Goal: Task Accomplishment & Management: Use online tool/utility

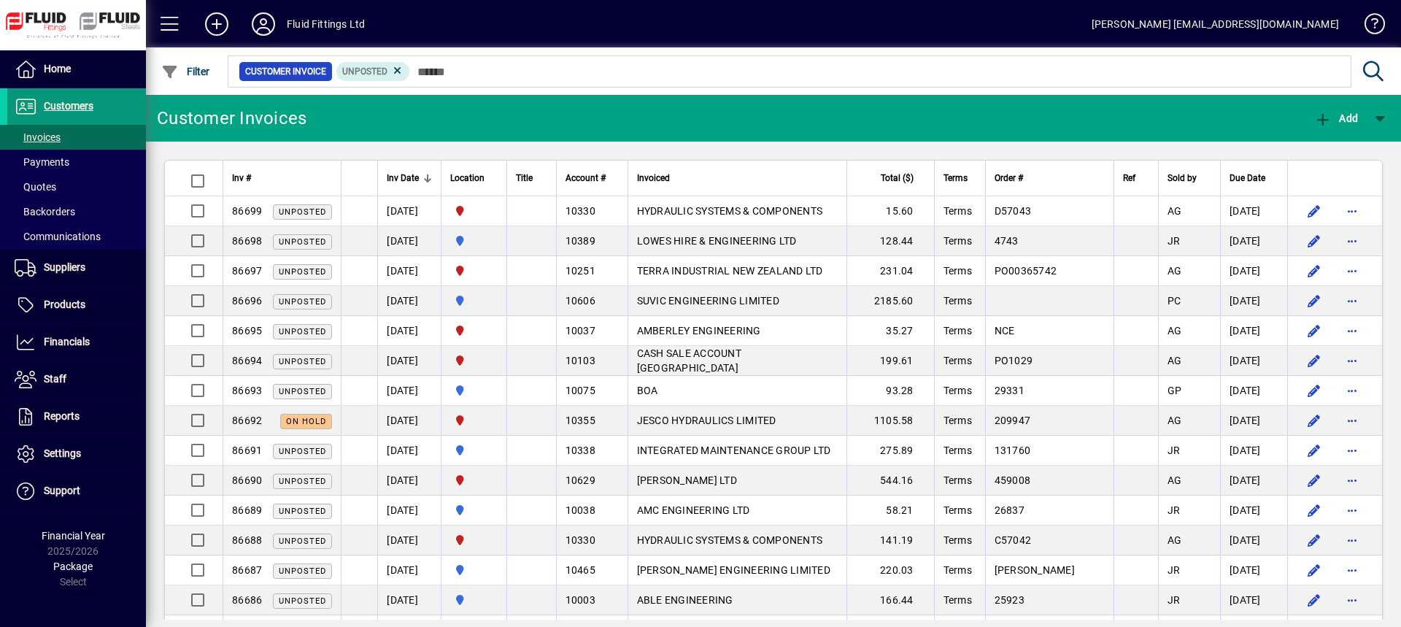
click at [65, 101] on span "Customers" at bounding box center [69, 106] width 50 height 12
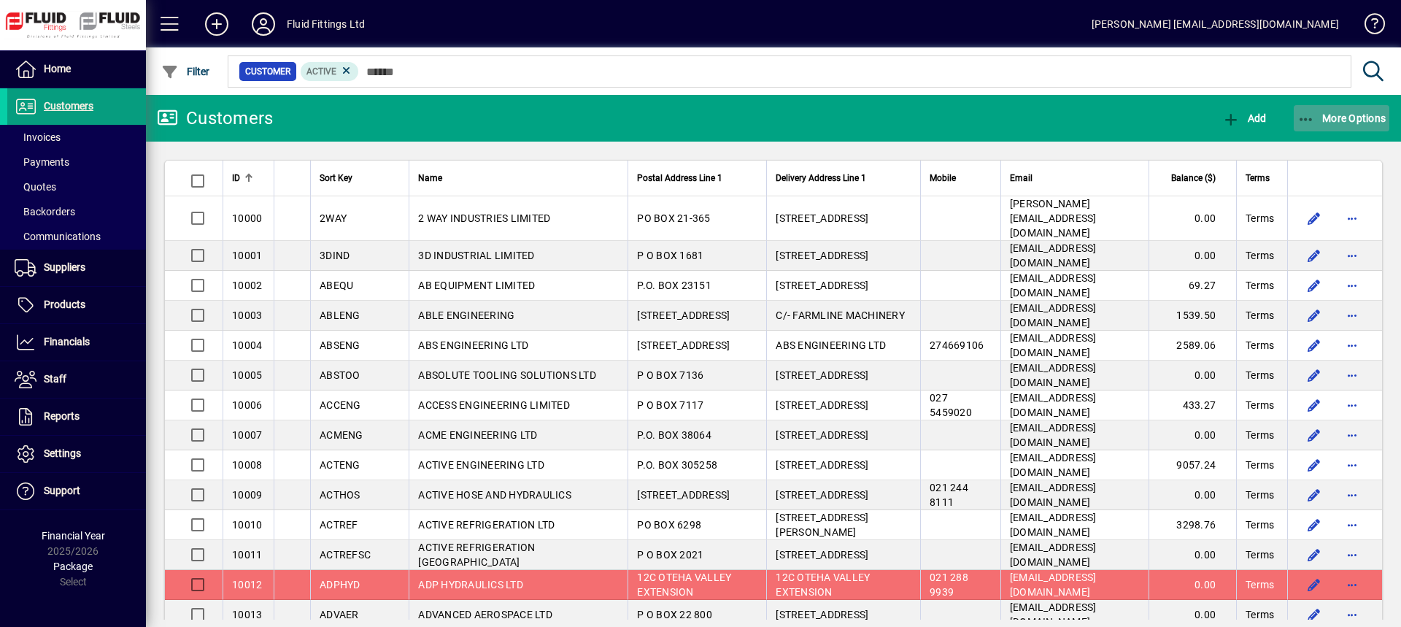
click at [1349, 115] on span "More Options" at bounding box center [1341, 118] width 89 height 12
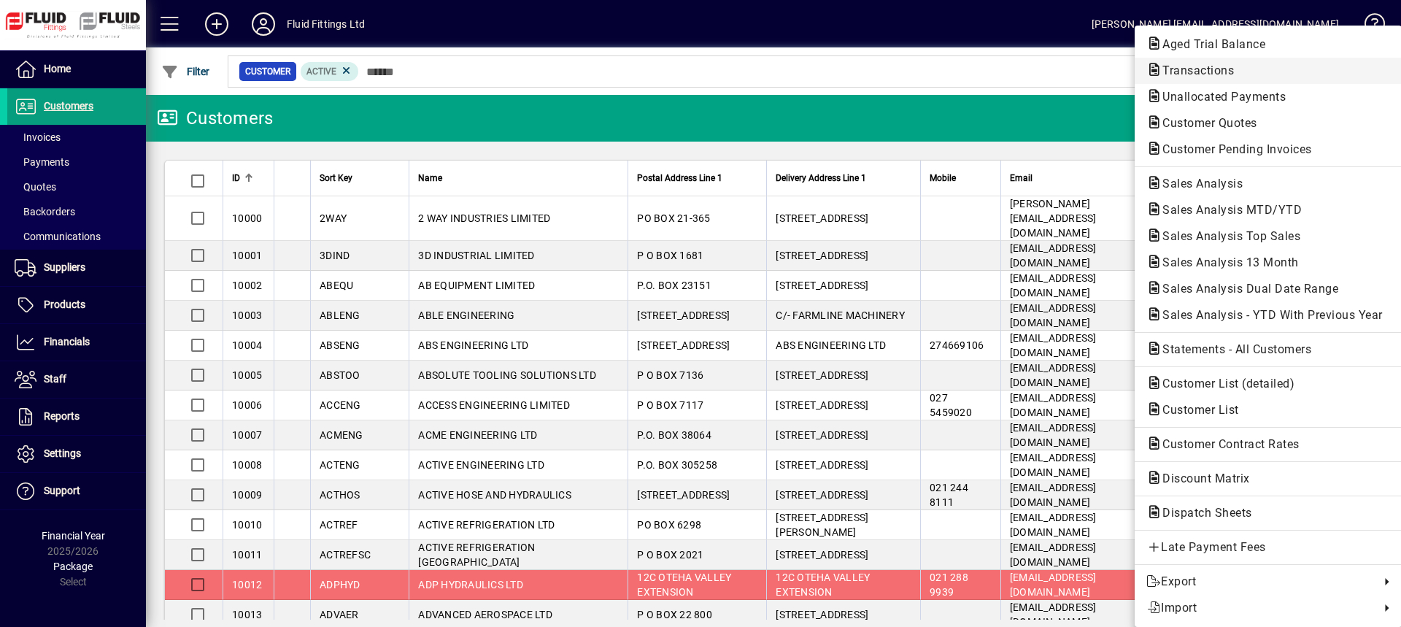
click at [1184, 72] on span "Transactions" at bounding box center [1193, 70] width 95 height 14
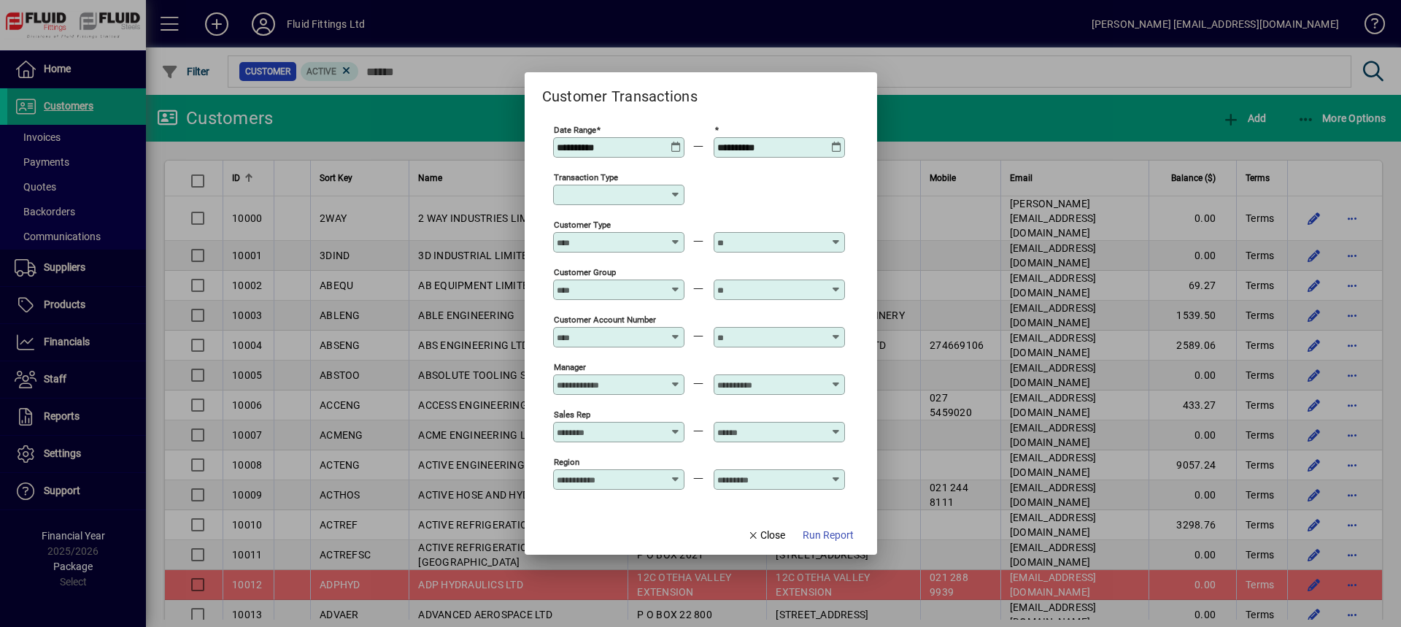
click at [676, 200] on icon at bounding box center [676, 195] width 12 height 12
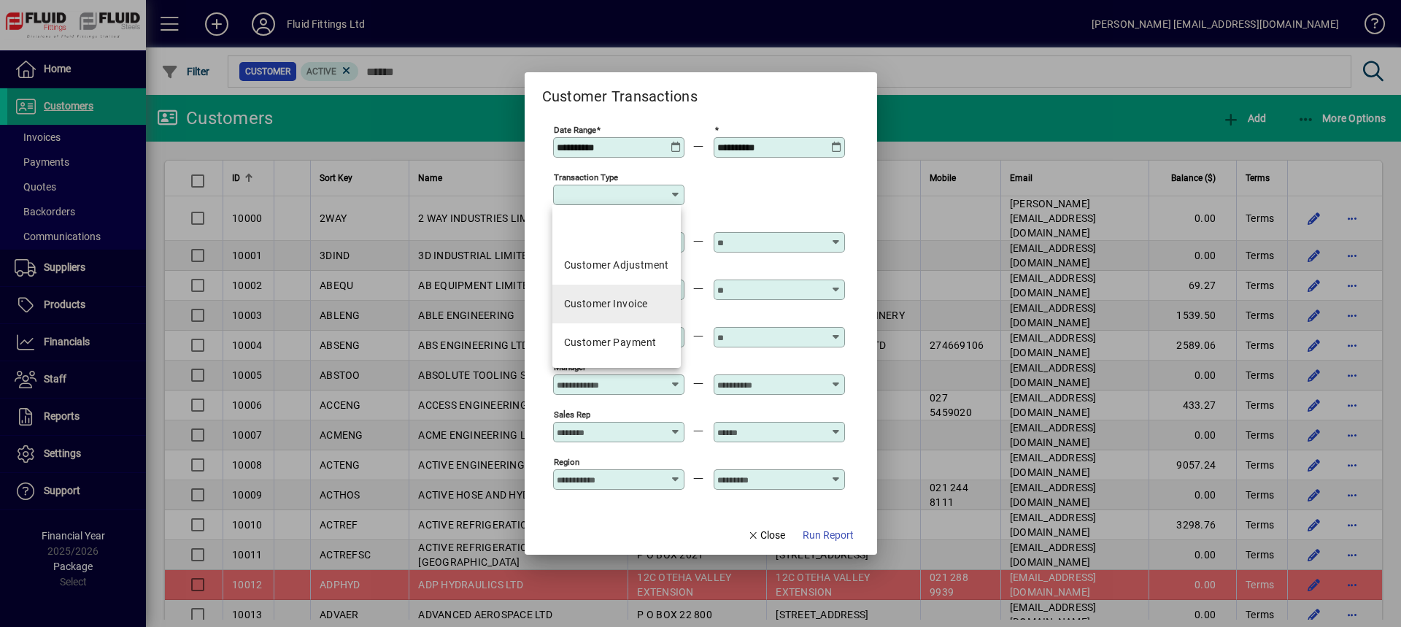
click at [614, 301] on div "Customer Invoice" at bounding box center [606, 303] width 84 height 15
type input "**********"
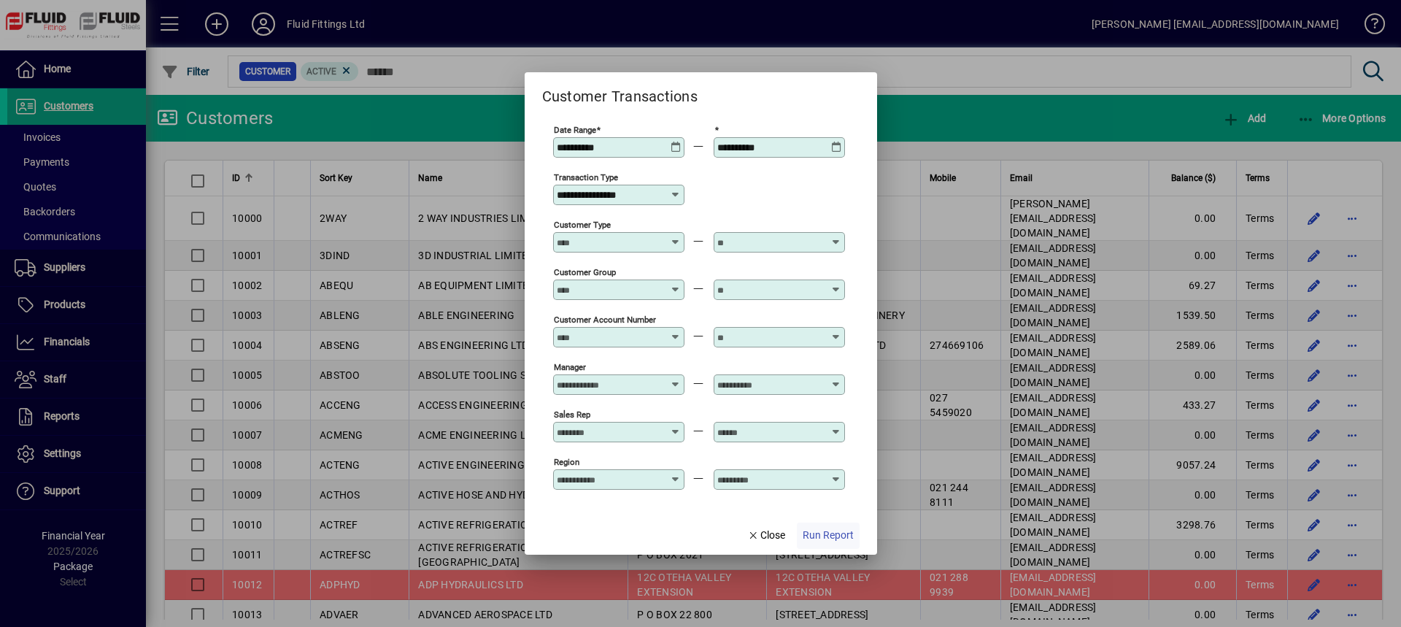
click at [835, 537] on span "Run Report" at bounding box center [828, 535] width 51 height 15
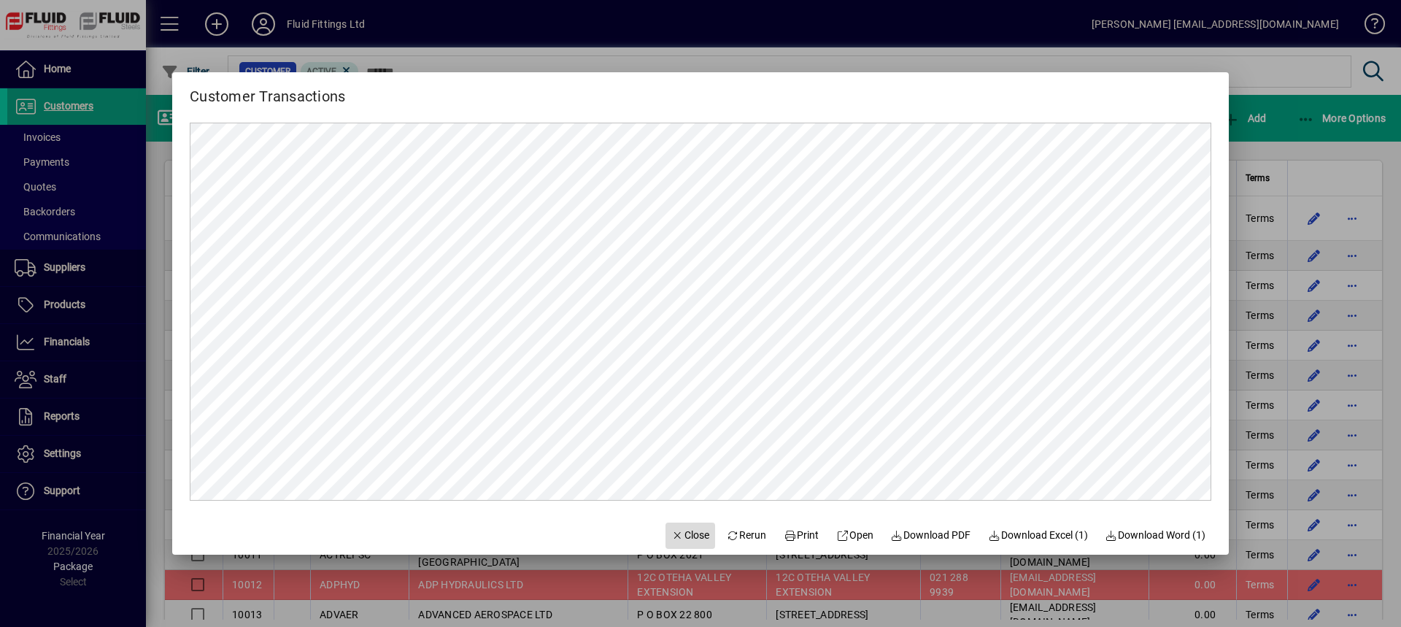
click at [676, 538] on span "Close" at bounding box center [690, 535] width 38 height 15
